Goal: Transaction & Acquisition: Purchase product/service

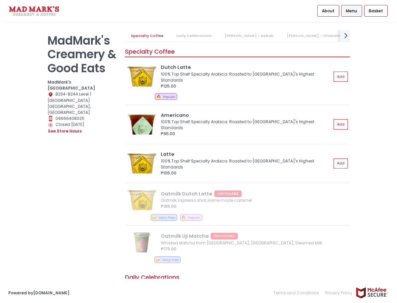
click at [348, 37] on icon "next Created with Sketch." at bounding box center [345, 35] width 9 height 9
click at [227, 35] on link "Our Famous Homemade Ice Cream Pints & Frozen Food" at bounding box center [286, 36] width 118 height 12
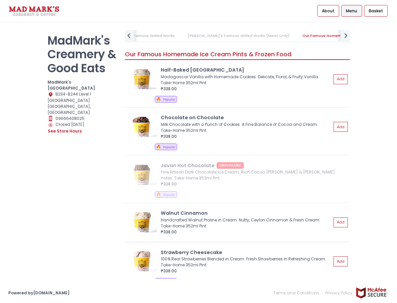
scroll to position [1140, 0]
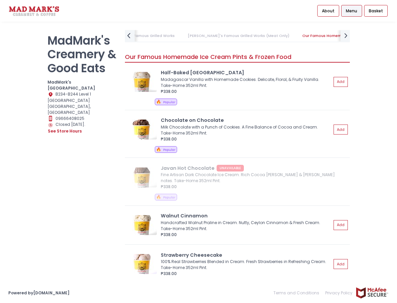
click at [127, 36] on icon "prev Created with Sketch." at bounding box center [129, 35] width 9 height 9
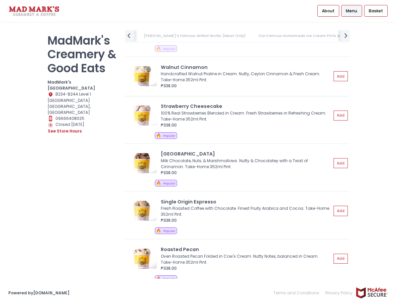
scroll to position [1273, 0]
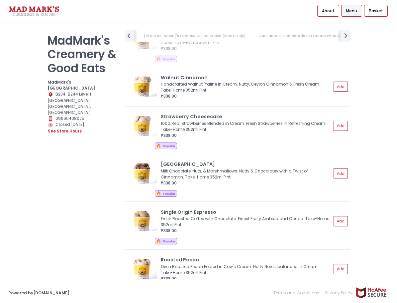
click at [173, 35] on link "[PERSON_NAME]'s Famous Grilled Works (Meat Only)" at bounding box center [195, 36] width 114 height 12
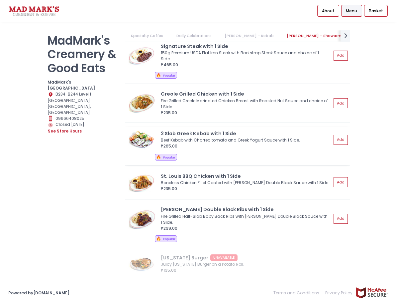
scroll to position [0, 144]
click at [138, 56] on img at bounding box center [142, 55] width 30 height 20
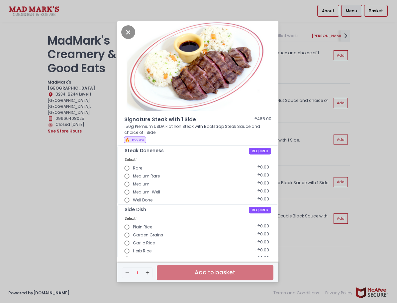
click at [304, 39] on div "Signature Steak with 1 Side ₱465.00 150g Premium USDA Flat Iron Steak with Boot…" at bounding box center [198, 151] width 397 height 303
